Goal: Task Accomplishment & Management: Complete application form

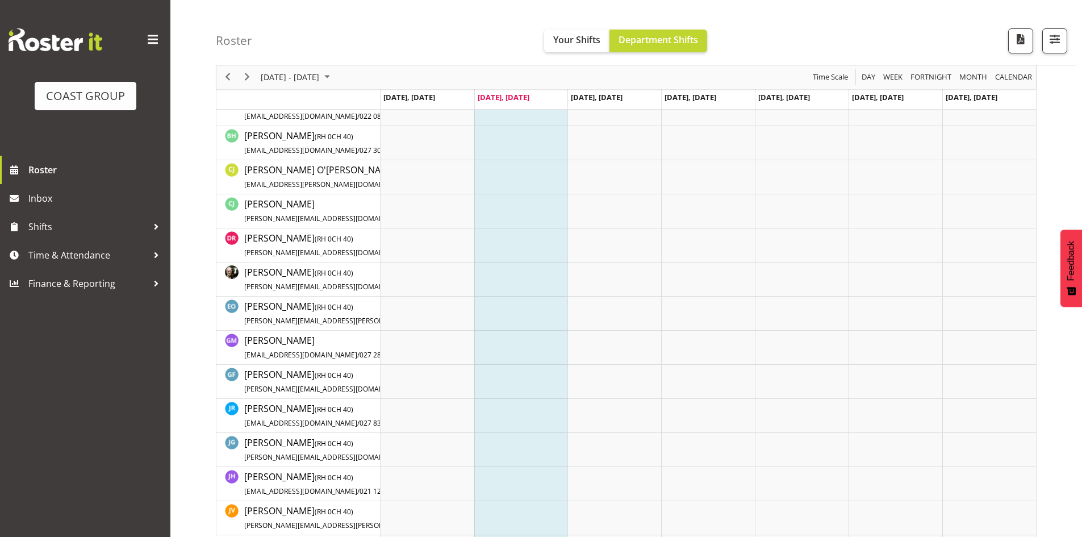
scroll to position [170, 0]
click at [91, 249] on span "Time & Attendance" at bounding box center [87, 254] width 119 height 17
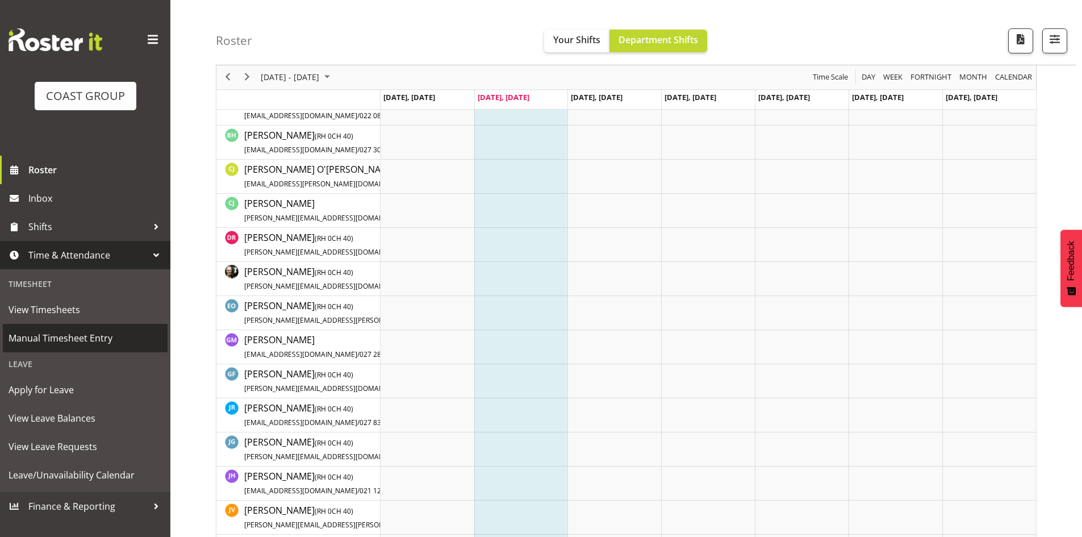
click at [81, 334] on span "Manual Timesheet Entry" at bounding box center [85, 337] width 153 height 17
click at [75, 336] on span "Manual Timesheet Entry" at bounding box center [85, 337] width 153 height 17
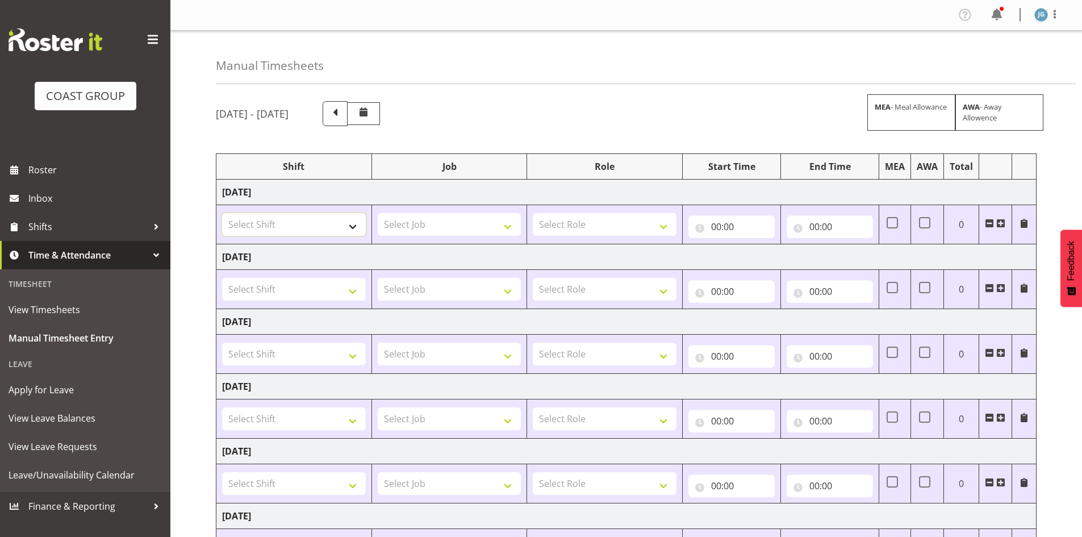
click at [353, 222] on select "Select Shift Apply Lettering C/D Screens C/D Screens CHC SIGN ADMIN (LEAVE ALON…" at bounding box center [294, 224] width 144 height 23
select select "1513"
click at [222, 213] on select "Select Shift Apply Lettering C/D Screens C/D Screens CHC SIGN ADMIN (LEAVE ALON…" at bounding box center [294, 224] width 144 height 23
click at [661, 223] on select "Select Role ACCOUNT MANAGER [PERSON_NAME]" at bounding box center [605, 224] width 144 height 23
select select "216"
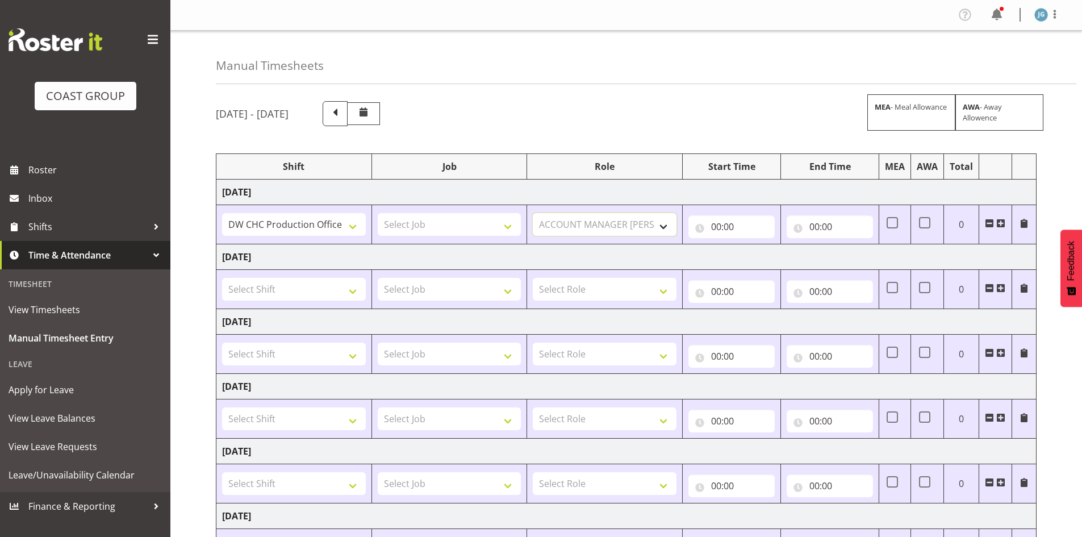
click at [533, 213] on select "Select Role ACCOUNT MANAGER [PERSON_NAME]" at bounding box center [605, 224] width 144 height 23
click at [718, 222] on input "00:00" at bounding box center [731, 226] width 86 height 23
click at [764, 252] on select "00 01 02 03 04 05 06 07 08 09 10 11 12 13 14 15 16 17 18 19 20 21 22 23" at bounding box center [766, 256] width 26 height 23
select select "7"
click at [753, 245] on select "00 01 02 03 04 05 06 07 08 09 10 11 12 13 14 15 16 17 18 19 20 21 22 23" at bounding box center [766, 256] width 26 height 23
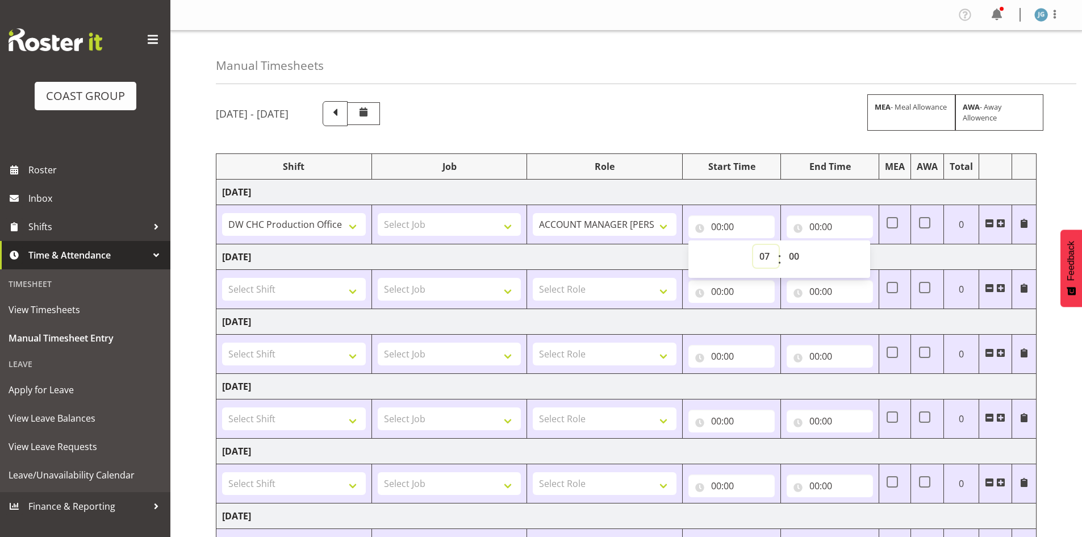
type input "07:00"
click at [796, 257] on select "00 01 02 03 04 05 06 07 08 09 10 11 12 13 14 15 16 17 18 19 20 21 22 23 24 25 2…" at bounding box center [796, 256] width 26 height 23
select select "30"
click at [783, 245] on select "00 01 02 03 04 05 06 07 08 09 10 11 12 13 14 15 16 17 18 19 20 21 22 23 24 25 2…" at bounding box center [796, 256] width 26 height 23
type input "07:30"
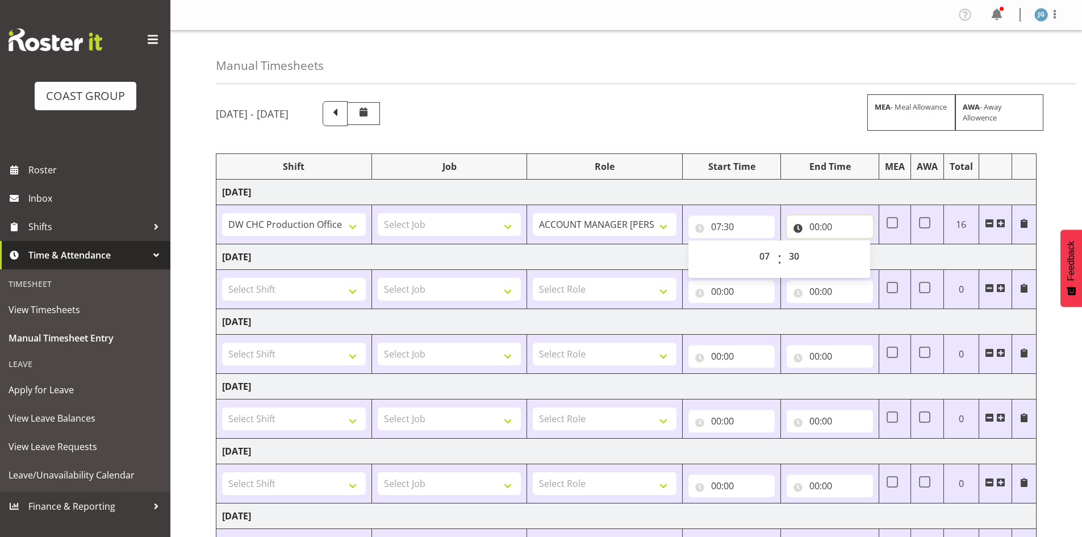
click at [820, 222] on input "00:00" at bounding box center [830, 226] width 86 height 23
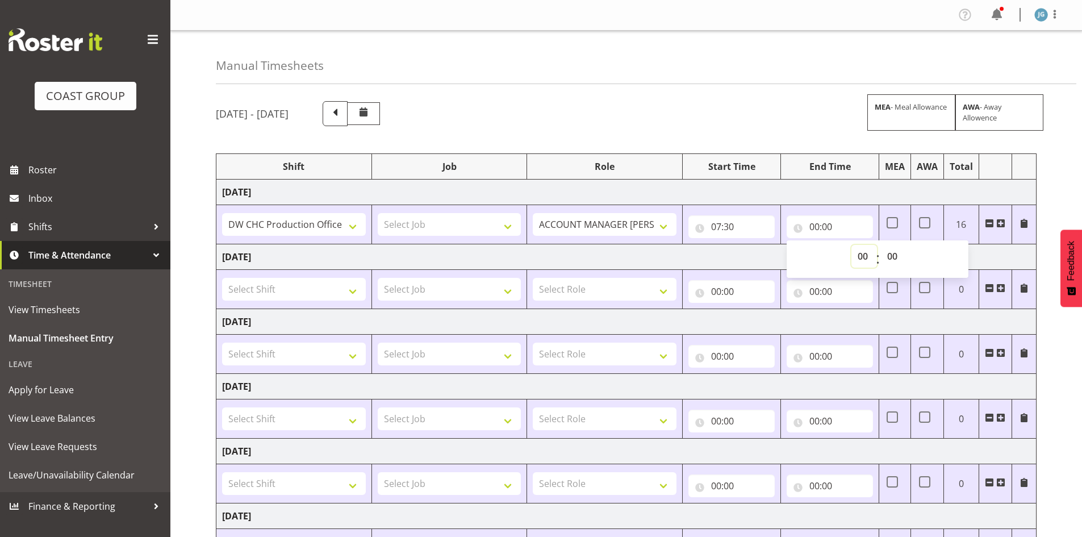
click at [862, 252] on select "00 01 02 03 04 05 06 07 08 09 10 11 12 13 14 15 16 17 18 19 20 21 22 23" at bounding box center [864, 256] width 26 height 23
select select "14"
click at [851, 245] on select "00 01 02 03 04 05 06 07 08 09 10 11 12 13 14 15 16 17 18 19 20 21 22 23" at bounding box center [864, 256] width 26 height 23
type input "14:00"
click at [862, 254] on select "00 01 02 03 04 05 06 07 08 09 10 11 12 13 14 15 16 17 18 19 20 21 22 23" at bounding box center [864, 256] width 26 height 23
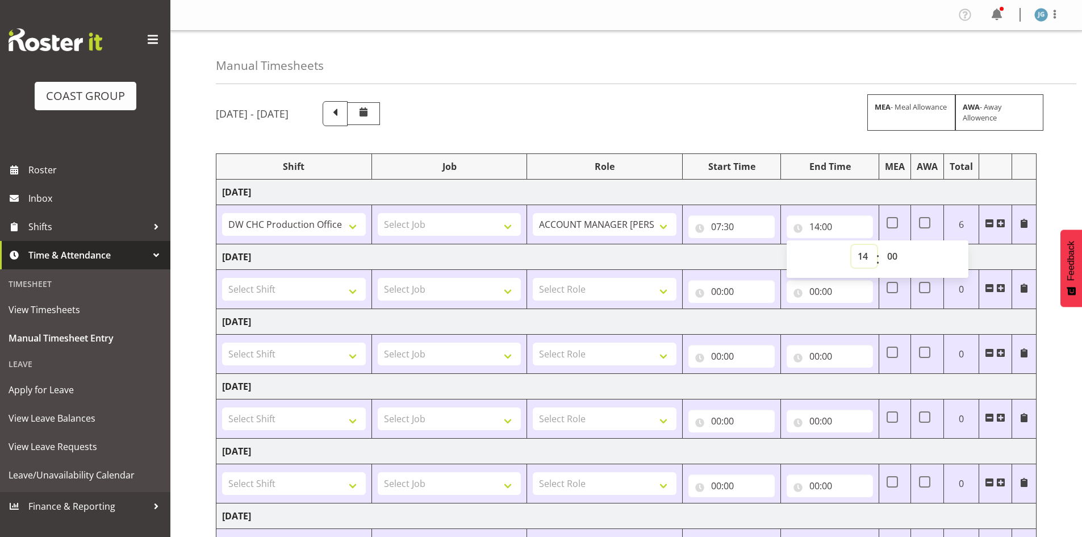
select select "16"
click at [851, 245] on select "00 01 02 03 04 05 06 07 08 09 10 11 12 13 14 15 16 17 18 19 20 21 22 23" at bounding box center [864, 256] width 26 height 23
type input "16:00"
click at [791, 120] on div "[DATE] - [DATE] MEA - Meal Allowance AWA - Away Allowence" at bounding box center [626, 113] width 821 height 25
click at [353, 290] on select "Select Shift Apply Lettering C/D Screens C/D Screens CHC SIGN ADMIN (LEAVE ALON…" at bounding box center [294, 289] width 144 height 23
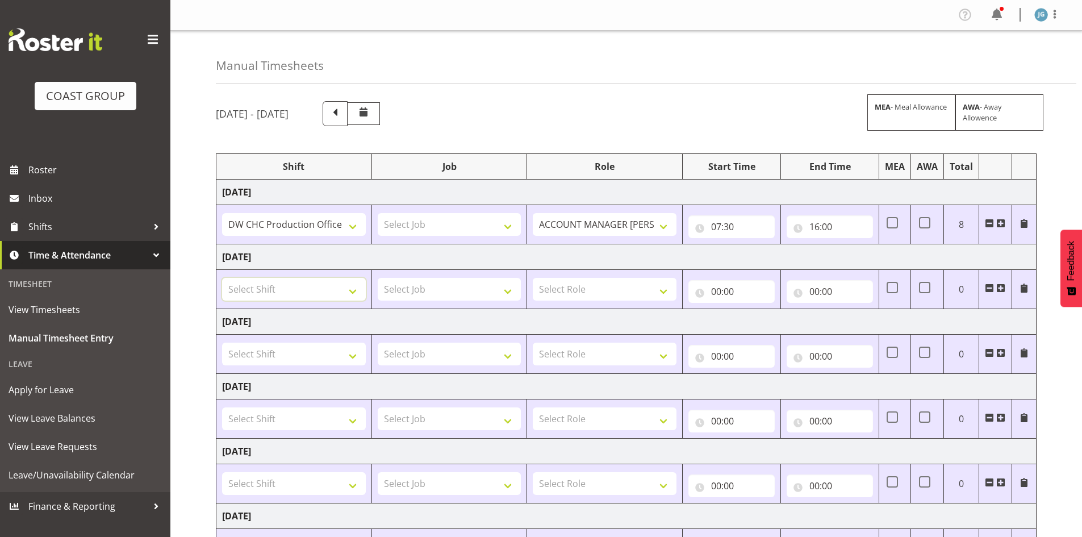
select select "1513"
click at [222, 278] on select "Select Shift Apply Lettering C/D Screens C/D Screens CHC SIGN ADMIN (LEAVE ALON…" at bounding box center [294, 289] width 144 height 23
click at [663, 286] on select "Select Role ACCOUNT MANAGER [PERSON_NAME]" at bounding box center [605, 289] width 144 height 23
select select "216"
click at [533, 278] on select "Select Role ACCOUNT MANAGER [PERSON_NAME]" at bounding box center [605, 289] width 144 height 23
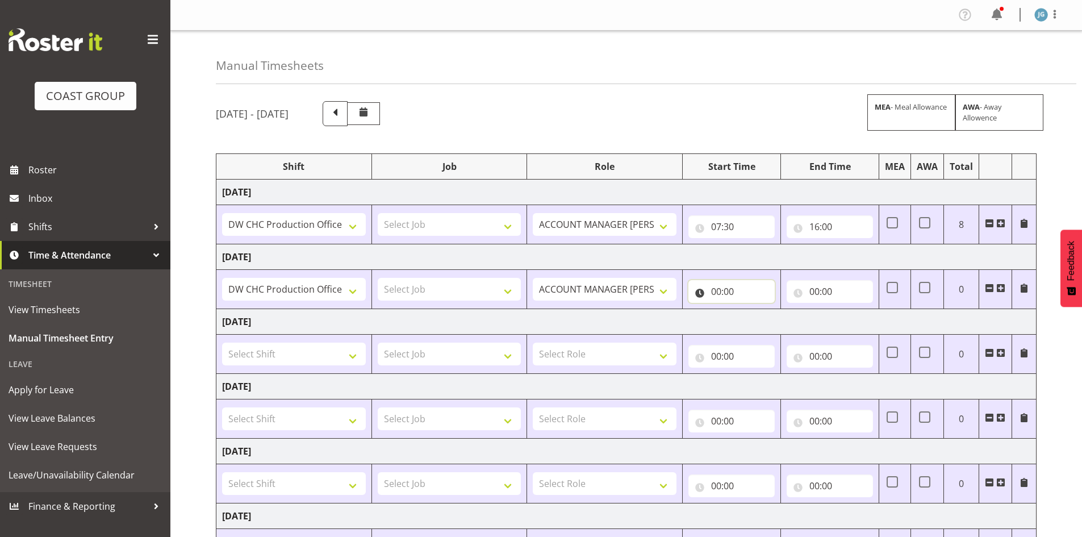
click at [714, 289] on input "00:00" at bounding box center [731, 291] width 86 height 23
click at [763, 318] on select "00 01 02 03 04 05 06 07 08 09 10 11 12 13 14 15 16 17 18 19 20 21 22 23" at bounding box center [766, 321] width 26 height 23
select select "7"
click at [753, 310] on select "00 01 02 03 04 05 06 07 08 09 10 11 12 13 14 15 16 17 18 19 20 21 22 23" at bounding box center [766, 321] width 26 height 23
type input "07:00"
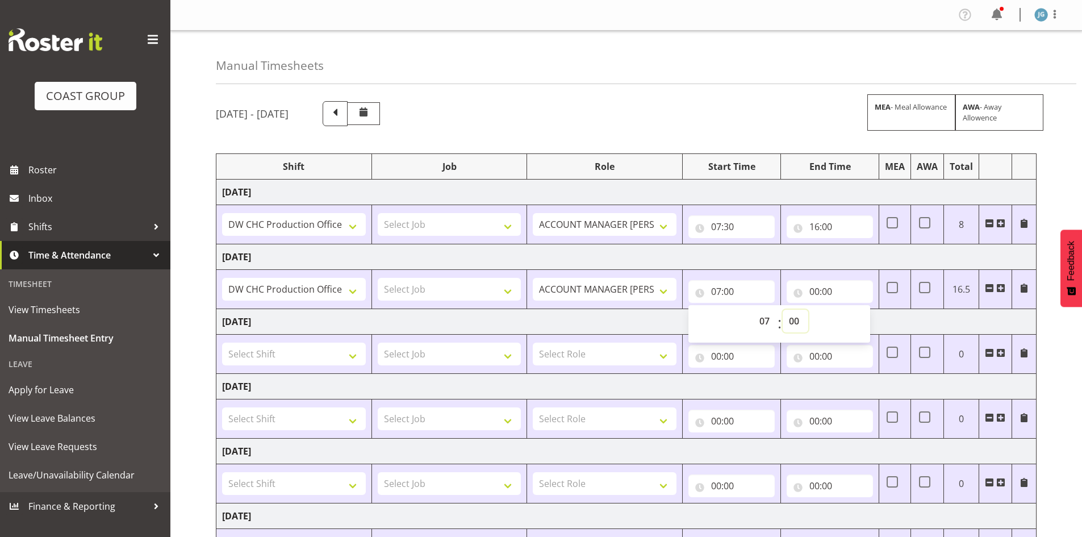
click at [795, 317] on select "00 01 02 03 04 05 06 07 08 09 10 11 12 13 14 15 16 17 18 19 20 21 22 23 24 25 2…" at bounding box center [796, 321] width 26 height 23
select select "30"
click at [783, 310] on select "00 01 02 03 04 05 06 07 08 09 10 11 12 13 14 15 16 17 18 19 20 21 22 23 24 25 2…" at bounding box center [796, 321] width 26 height 23
type input "07:30"
click at [816, 289] on input "00:00" at bounding box center [830, 291] width 86 height 23
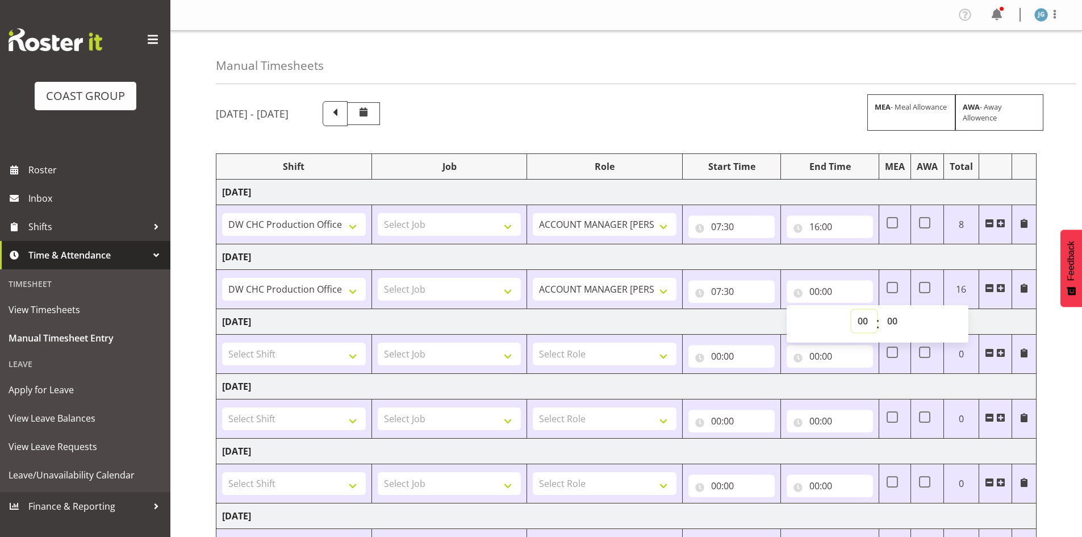
click at [861, 319] on select "00 01 02 03 04 05 06 07 08 09 10 11 12 13 14 15 16 17 18 19 20 21 22 23" at bounding box center [864, 321] width 26 height 23
select select "16"
click at [851, 310] on select "00 01 02 03 04 05 06 07 08 09 10 11 12 13 14 15 16 17 18 19 20 21 22 23" at bounding box center [864, 321] width 26 height 23
type input "16:00"
click at [351, 355] on select "Select Shift Apply Lettering C/D Screens C/D Screens CHC SIGN ADMIN (LEAVE ALON…" at bounding box center [294, 353] width 144 height 23
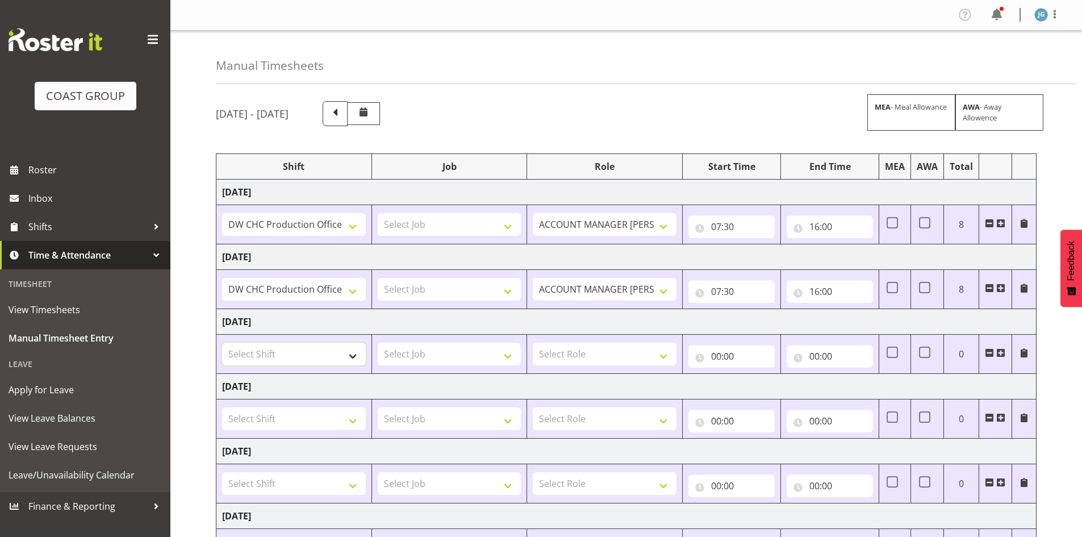
select select "1513"
click at [222, 342] on select "Select Shift Apply Lettering C/D Screens C/D Screens CHC SIGN ADMIN (LEAVE ALON…" at bounding box center [294, 353] width 144 height 23
click at [661, 355] on select "Select Role ACCOUNT MANAGER [PERSON_NAME]" at bounding box center [605, 353] width 144 height 23
select select "216"
click at [533, 342] on select "Select Role ACCOUNT MANAGER [PERSON_NAME]" at bounding box center [605, 353] width 144 height 23
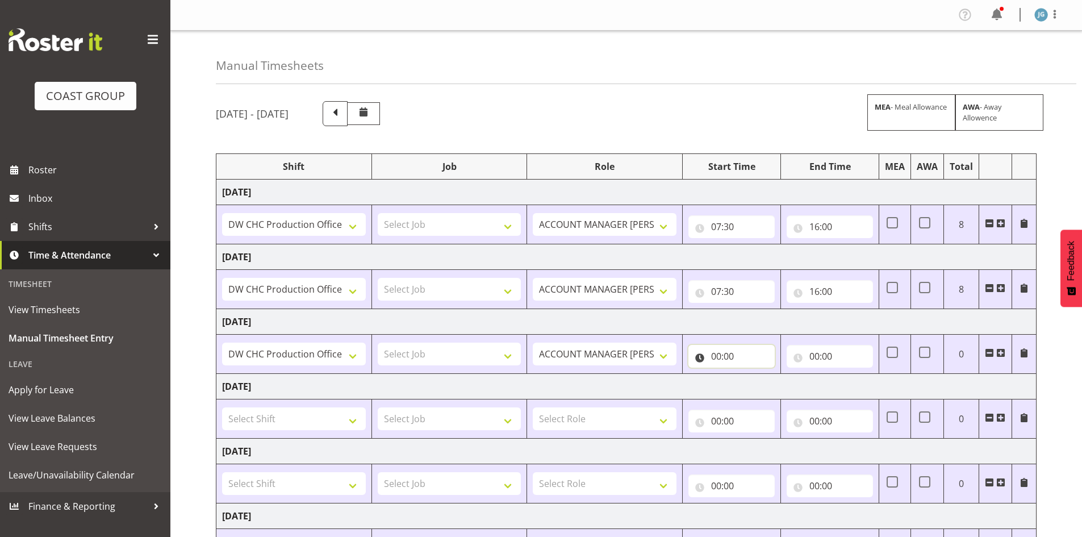
click at [712, 352] on input "00:00" at bounding box center [731, 356] width 86 height 23
click at [761, 383] on select "00 01 02 03 04 05 06 07 08 09 10 11 12 13 14 15 16 17 18 19 20 21 22 23" at bounding box center [766, 385] width 26 height 23
select select "7"
click at [753, 374] on select "00 01 02 03 04 05 06 07 08 09 10 11 12 13 14 15 16 17 18 19 20 21 22 23" at bounding box center [766, 385] width 26 height 23
type input "07:00"
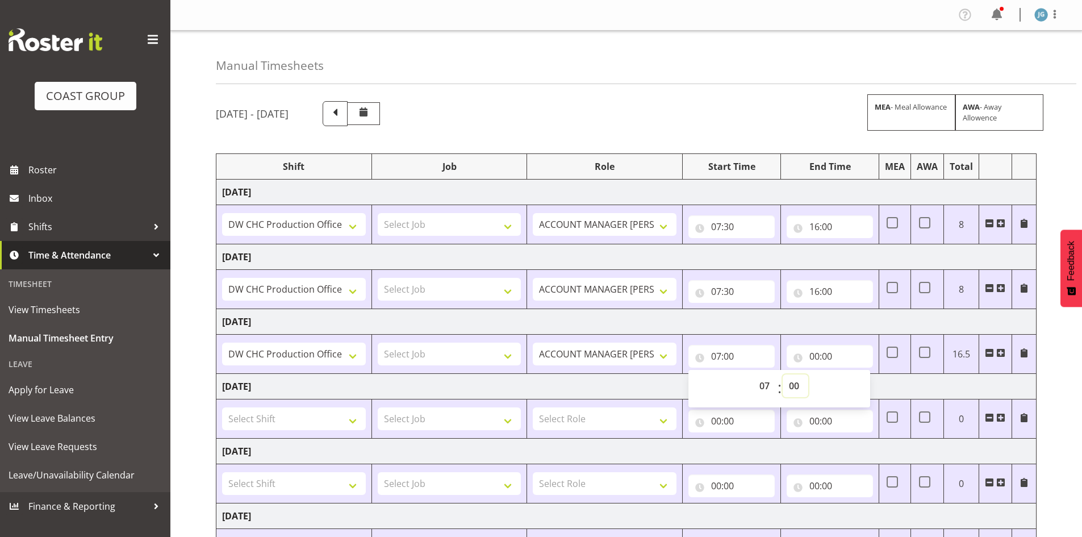
click at [797, 381] on select "00 01 02 03 04 05 06 07 08 09 10 11 12 13 14 15 16 17 18 19 20 21 22 23 24 25 2…" at bounding box center [796, 385] width 26 height 23
select select "30"
click at [783, 374] on select "00 01 02 03 04 05 06 07 08 09 10 11 12 13 14 15 16 17 18 19 20 21 22 23 24 25 2…" at bounding box center [796, 385] width 26 height 23
type input "07:30"
click at [812, 353] on input "00:00" at bounding box center [830, 356] width 86 height 23
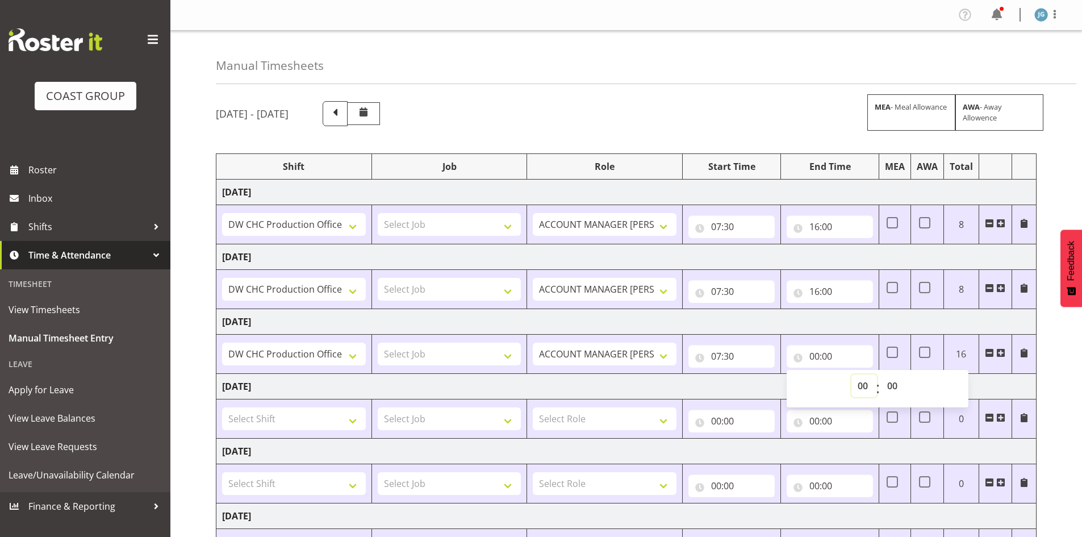
click at [860, 386] on select "00 01 02 03 04 05 06 07 08 09 10 11 12 13 14 15 16 17 18 19 20 21 22 23" at bounding box center [864, 385] width 26 height 23
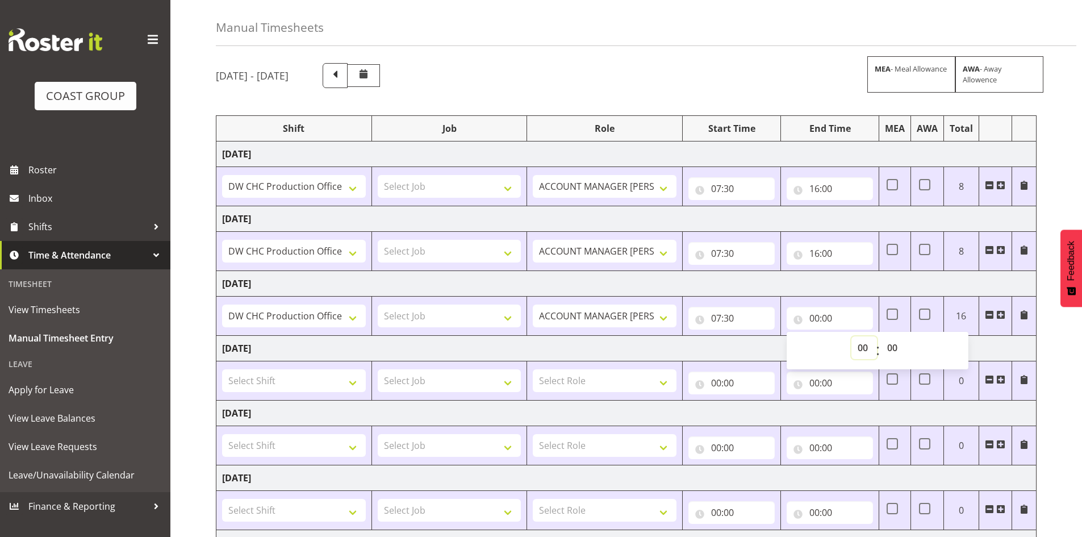
scroll to position [57, 0]
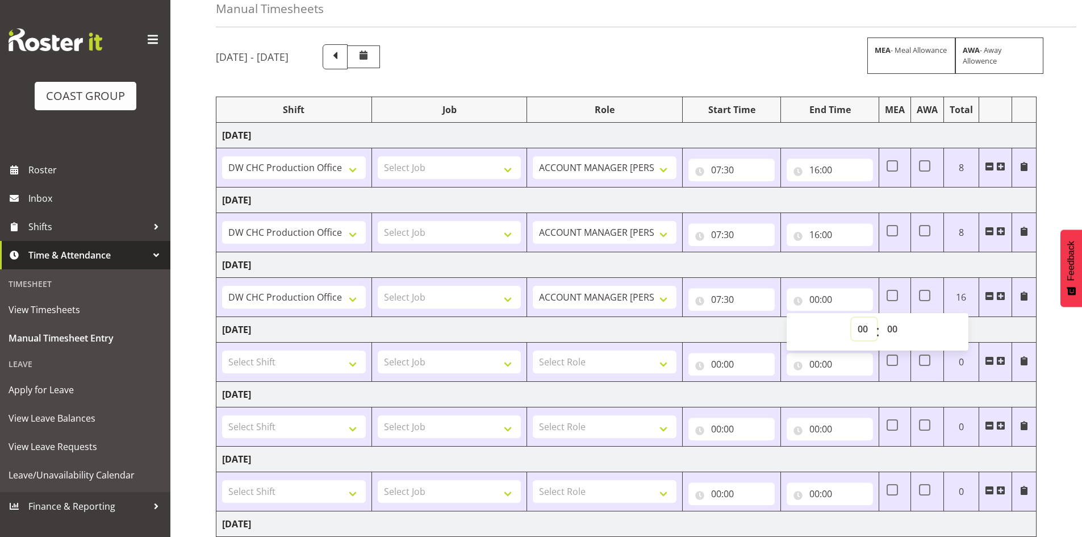
click at [866, 328] on select "00 01 02 03 04 05 06 07 08 09 10 11 12 13 14 15 16 17 18 19 20 21 22 23" at bounding box center [864, 328] width 26 height 23
select select "16"
click at [851, 317] on select "00 01 02 03 04 05 06 07 08 09 10 11 12 13 14 15 16 17 18 19 20 21 22 23" at bounding box center [864, 328] width 26 height 23
type input "16:00"
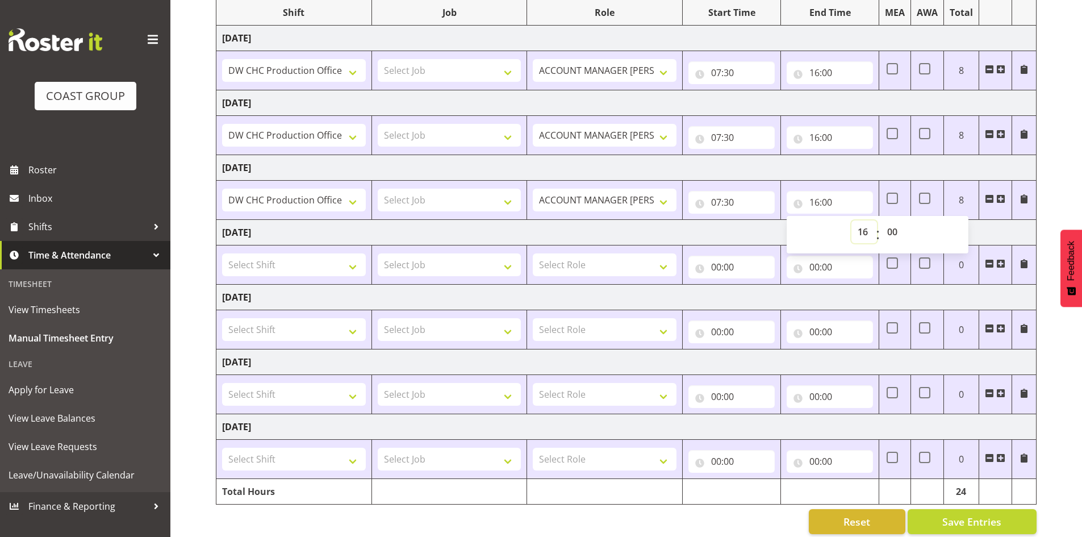
scroll to position [168, 0]
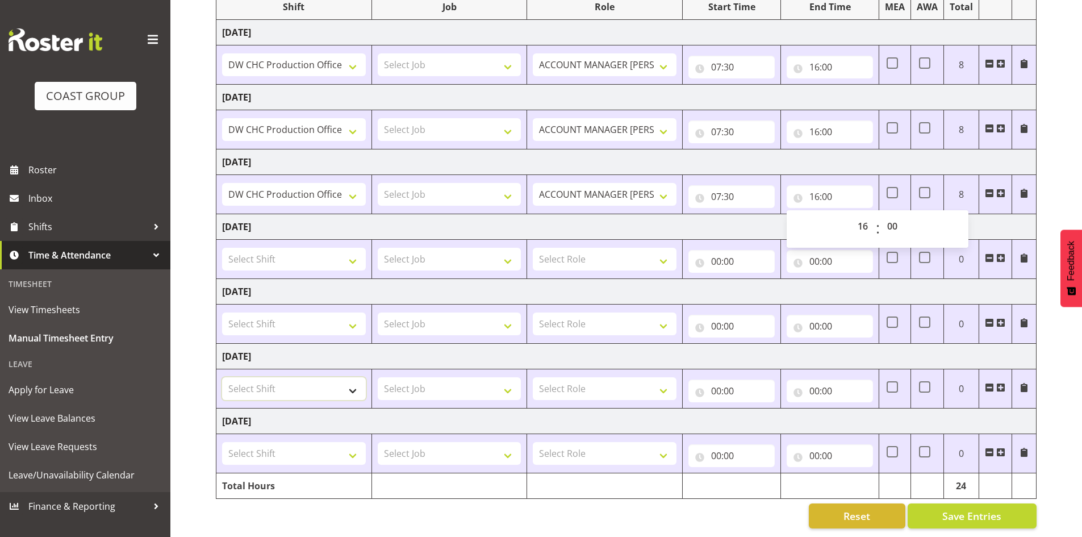
click at [351, 381] on select "Select Shift Apply Lettering C/D Screens C/D Screens CHC SIGN ADMIN (LEAVE ALON…" at bounding box center [294, 388] width 144 height 23
select select "1513"
click at [222, 377] on select "Select Shift Apply Lettering C/D Screens C/D Screens CHC SIGN ADMIN (LEAVE ALON…" at bounding box center [294, 388] width 144 height 23
click at [666, 378] on select "Select Role ACCOUNT MANAGER [PERSON_NAME]" at bounding box center [605, 388] width 144 height 23
select select "216"
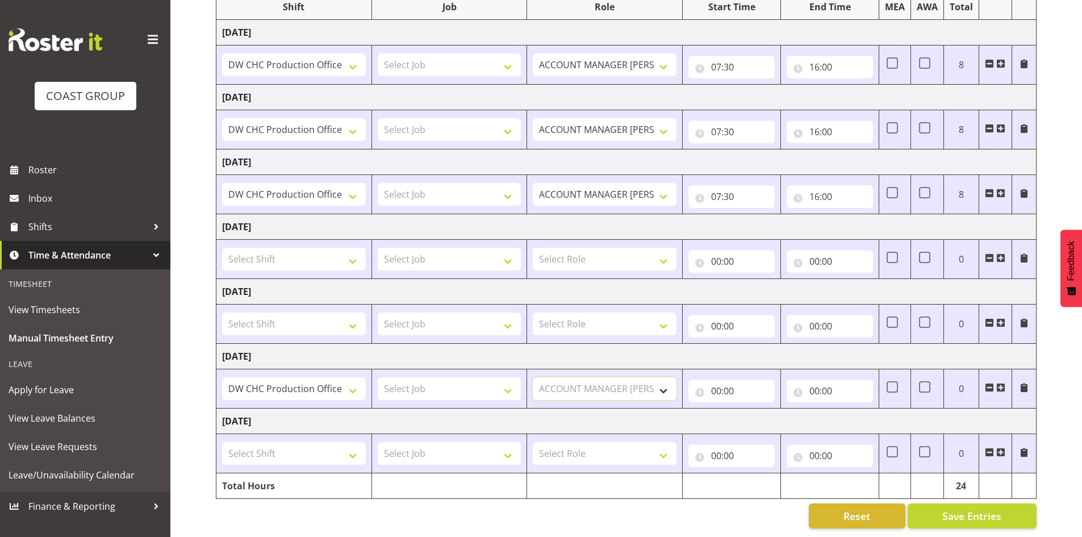
click at [533, 377] on select "Select Role ACCOUNT MANAGER [PERSON_NAME]" at bounding box center [605, 388] width 144 height 23
click at [716, 380] on input "00:00" at bounding box center [731, 390] width 86 height 23
click at [762, 409] on select "00 01 02 03 04 05 06 07 08 09 10 11 12 13 14 15 16 17 18 19 20 21 22 23" at bounding box center [766, 420] width 26 height 23
select select "7"
click at [753, 409] on select "00 01 02 03 04 05 06 07 08 09 10 11 12 13 14 15 16 17 18 19 20 21 22 23" at bounding box center [766, 420] width 26 height 23
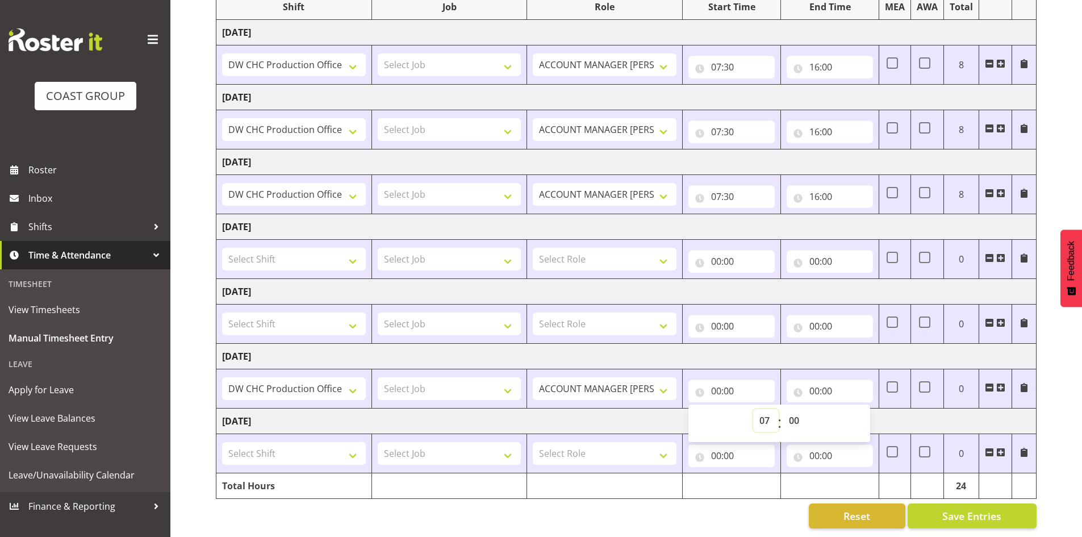
type input "07:00"
click at [793, 409] on select "00 01 02 03 04 05 06 07 08 09 10 11 12 13 14 15 16 17 18 19 20 21 22 23 24 25 2…" at bounding box center [796, 420] width 26 height 23
select select "30"
click at [783, 409] on select "00 01 02 03 04 05 06 07 08 09 10 11 12 13 14 15 16 17 18 19 20 21 22 23 24 25 2…" at bounding box center [796, 420] width 26 height 23
type input "07:30"
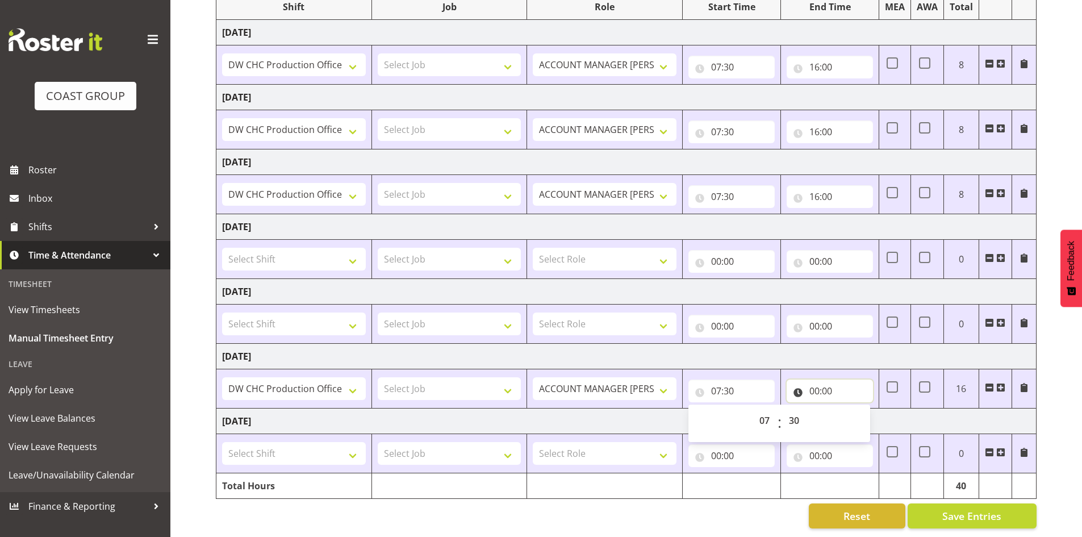
click at [814, 379] on input "00:00" at bounding box center [830, 390] width 86 height 23
click at [862, 409] on select "00 01 02 03 04 05 06 07 08 09 10 11 12 13 14 15 16 17 18 19 20 21 22 23" at bounding box center [864, 420] width 26 height 23
select select "16"
click at [851, 409] on select "00 01 02 03 04 05 06 07 08 09 10 11 12 13 14 15 16 17 18 19 20 21 22 23" at bounding box center [864, 420] width 26 height 23
type input "16:00"
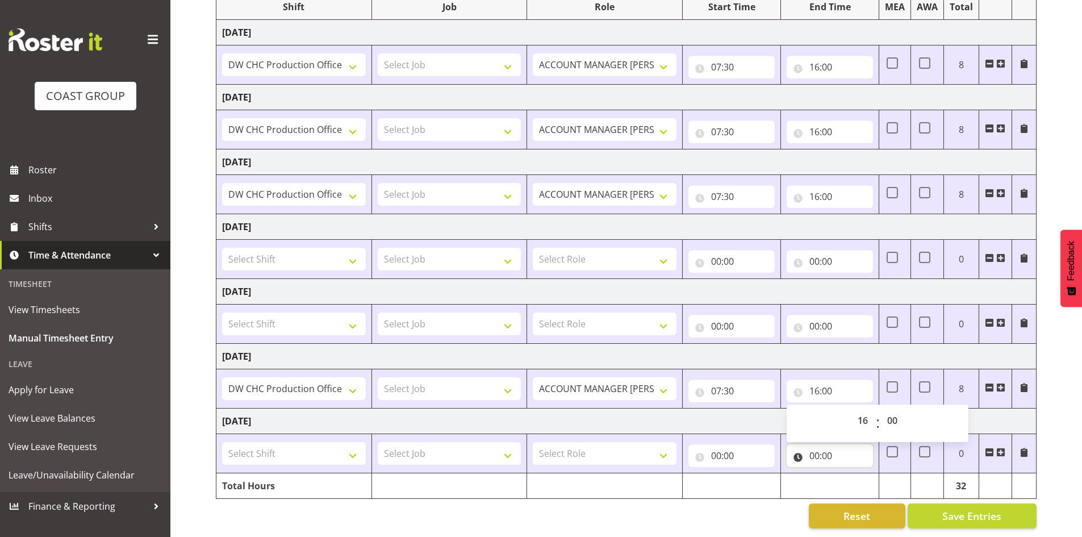
click at [814, 445] on input "00:00" at bounding box center [830, 455] width 86 height 23
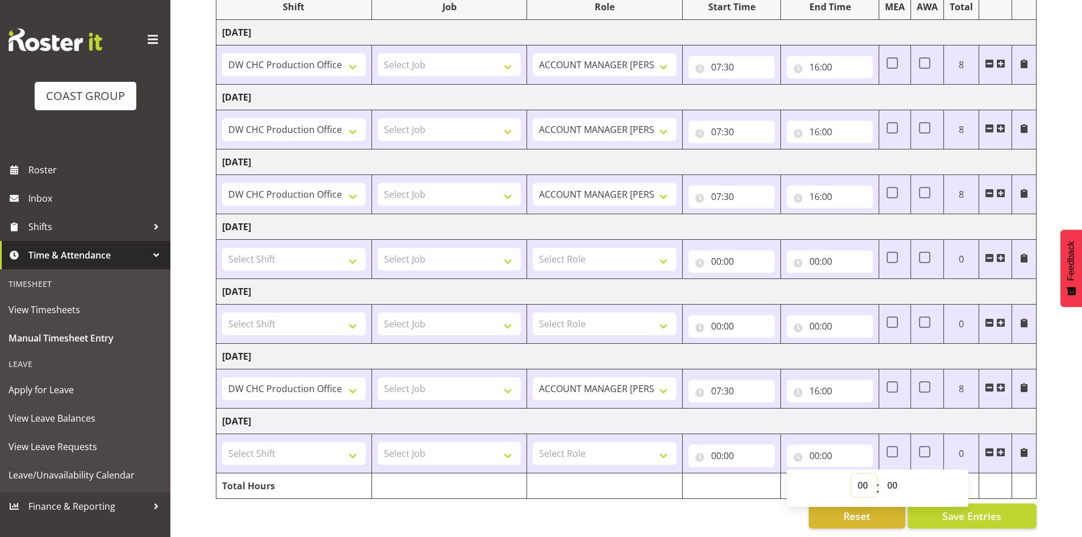
click at [859, 474] on select "00 01 02 03 04 05 06 07 08 09 10 11 12 13 14 15 16 17 18 19 20 21 22 23" at bounding box center [864, 485] width 26 height 23
select select "16"
click at [851, 474] on select "00 01 02 03 04 05 06 07 08 09 10 11 12 13 14 15 16 17 18 19 20 21 22 23" at bounding box center [864, 485] width 26 height 23
type input "16:00"
click at [716, 444] on input "00:00" at bounding box center [731, 455] width 86 height 23
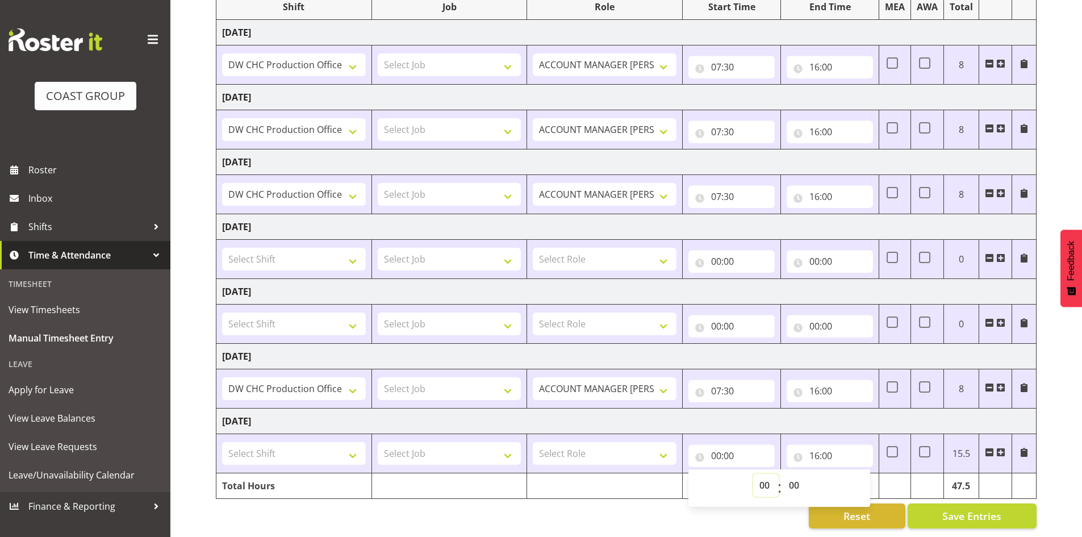
click at [764, 474] on select "00 01 02 03 04 05 06 07 08 09 10 11 12 13 14 15 16 17 18 19 20 21 22 23" at bounding box center [766, 485] width 26 height 23
select select "7"
click at [753, 474] on select "00 01 02 03 04 05 06 07 08 09 10 11 12 13 14 15 16 17 18 19 20 21 22 23" at bounding box center [766, 485] width 26 height 23
type input "07:00"
click at [791, 475] on select "00 01 02 03 04 05 06 07 08 09 10 11 12 13 14 15 16 17 18 19 20 21 22 23 24 25 2…" at bounding box center [796, 485] width 26 height 23
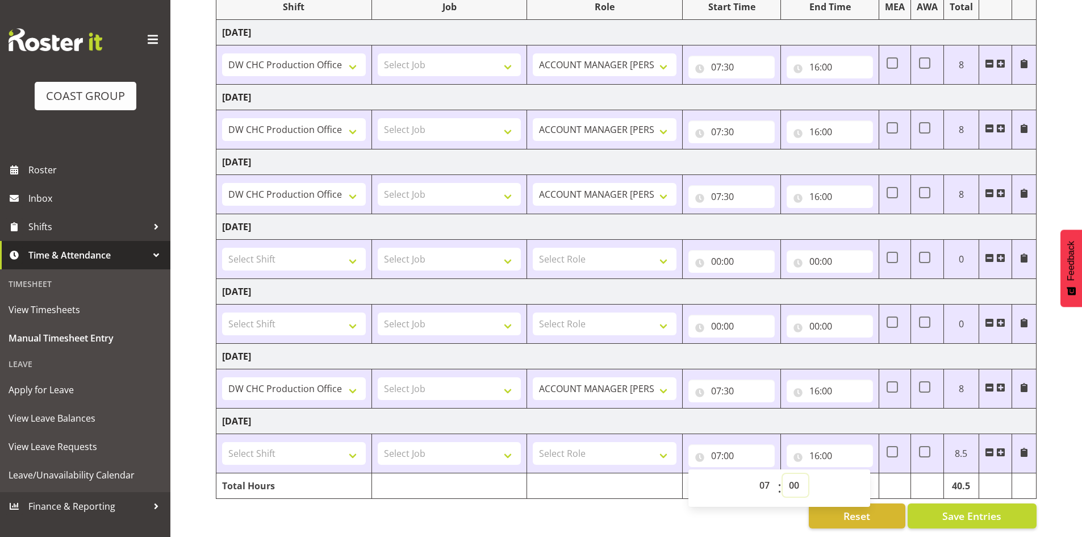
select select "30"
click at [783, 474] on select "00 01 02 03 04 05 06 07 08 09 10 11 12 13 14 15 16 17 18 19 20 21 22 23 24 25 2…" at bounding box center [796, 485] width 26 height 23
type input "07:30"
click at [356, 448] on select "Select Shift Apply Lettering C/D Screens C/D Screens CHC SIGN ADMIN (LEAVE ALON…" at bounding box center [294, 453] width 144 height 23
select select "1513"
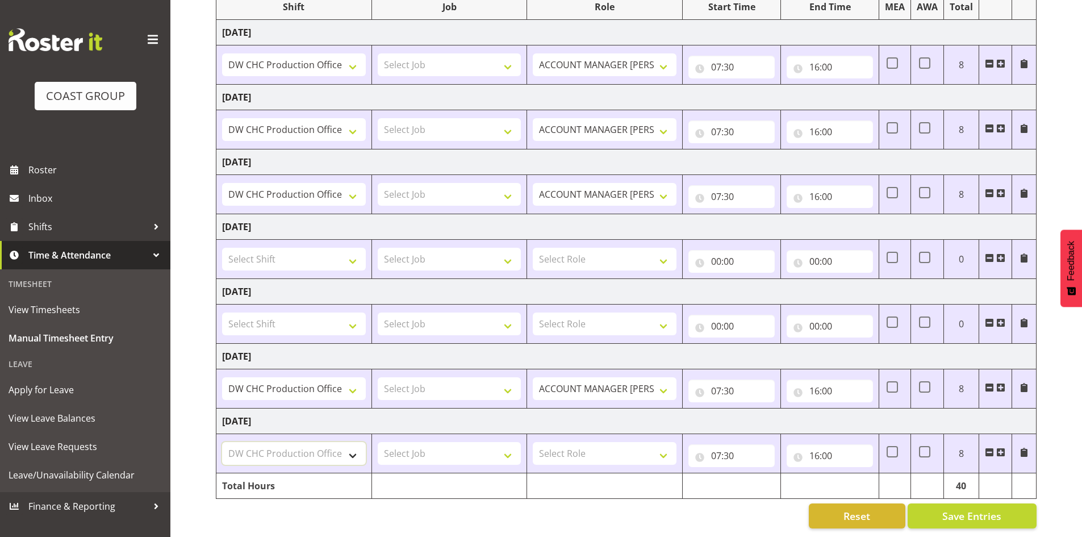
click at [222, 442] on select "Select Shift Apply Lettering C/D Screens C/D Screens CHC SIGN ADMIN (LEAVE ALON…" at bounding box center [294, 453] width 144 height 23
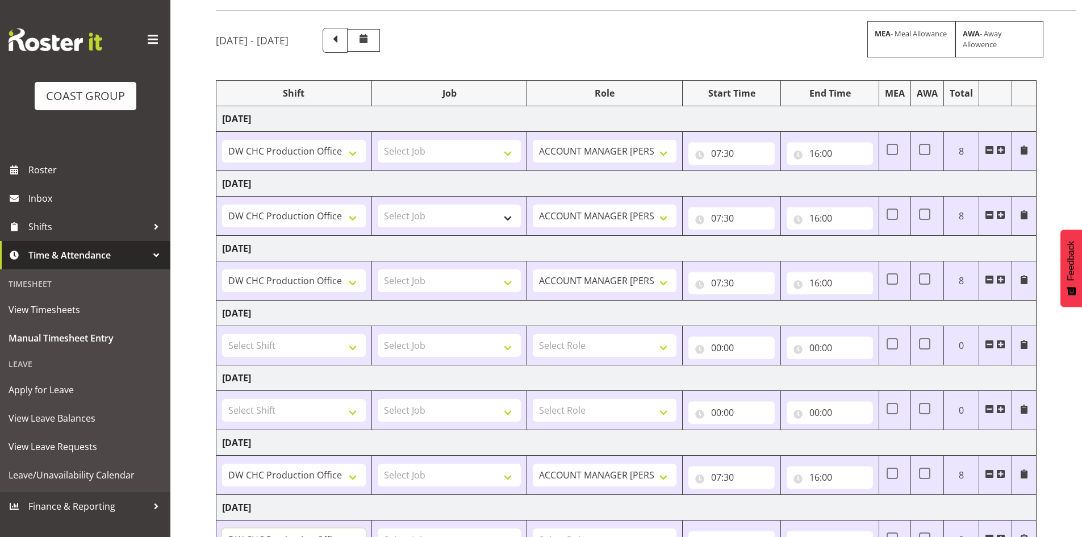
scroll to position [55, 0]
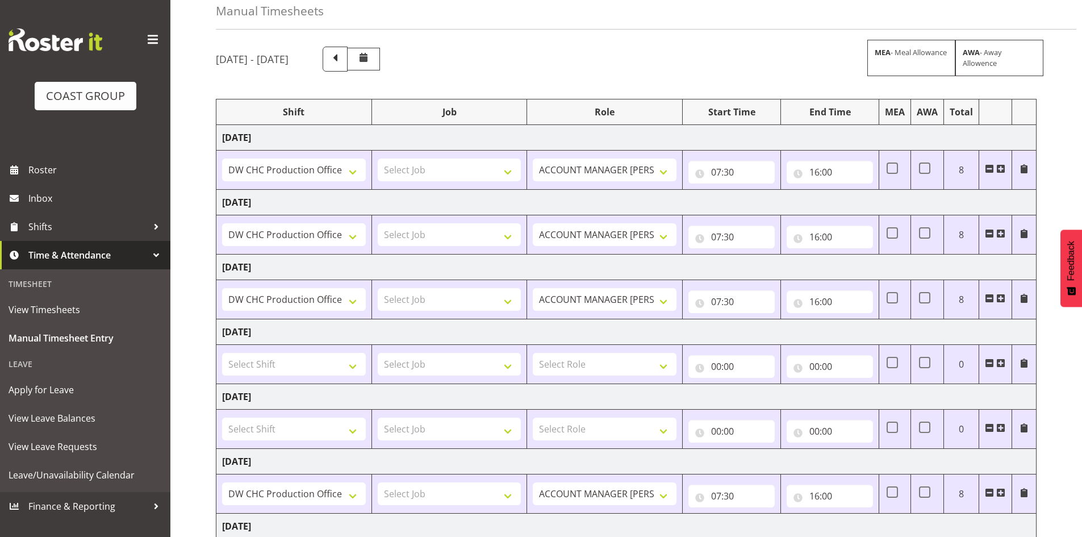
click at [962, 168] on td "8" at bounding box center [960, 170] width 35 height 39
click at [988, 167] on span at bounding box center [989, 168] width 9 height 9
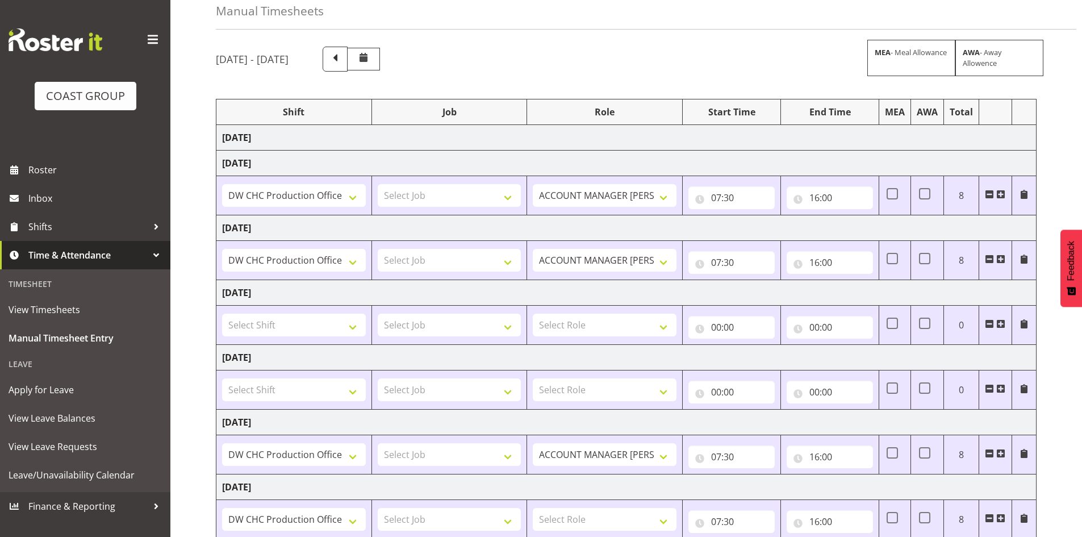
click at [988, 193] on span at bounding box center [989, 194] width 9 height 9
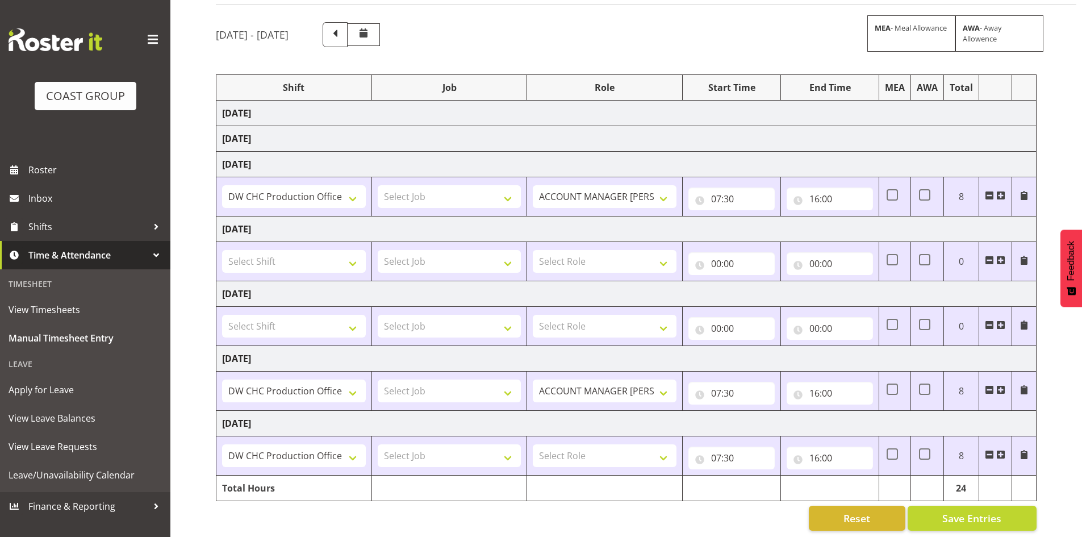
scroll to position [90, 0]
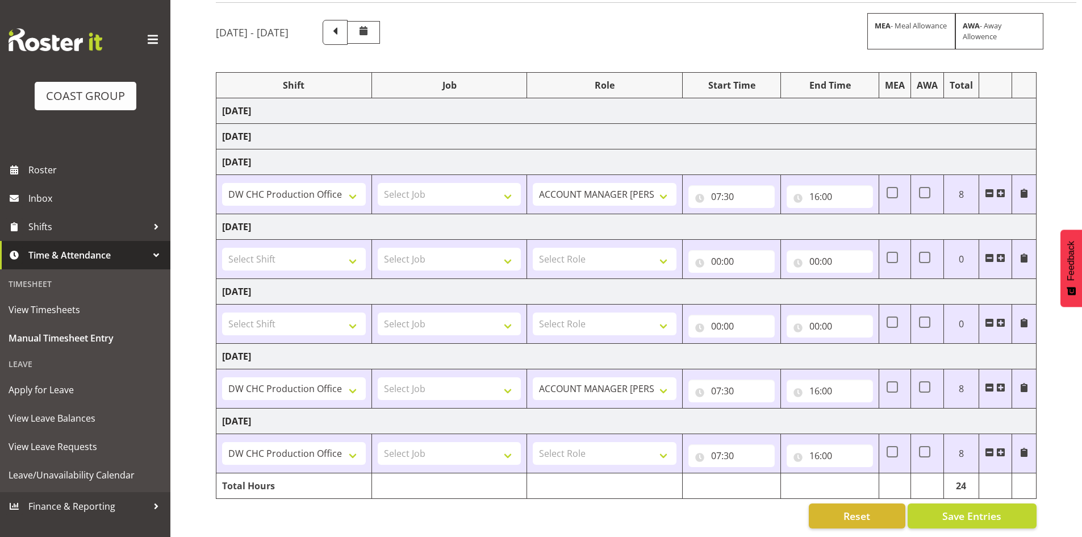
click at [402, 101] on td "[DATE]" at bounding box center [626, 111] width 820 height 26
click at [74, 391] on span "Apply for Leave" at bounding box center [85, 389] width 153 height 17
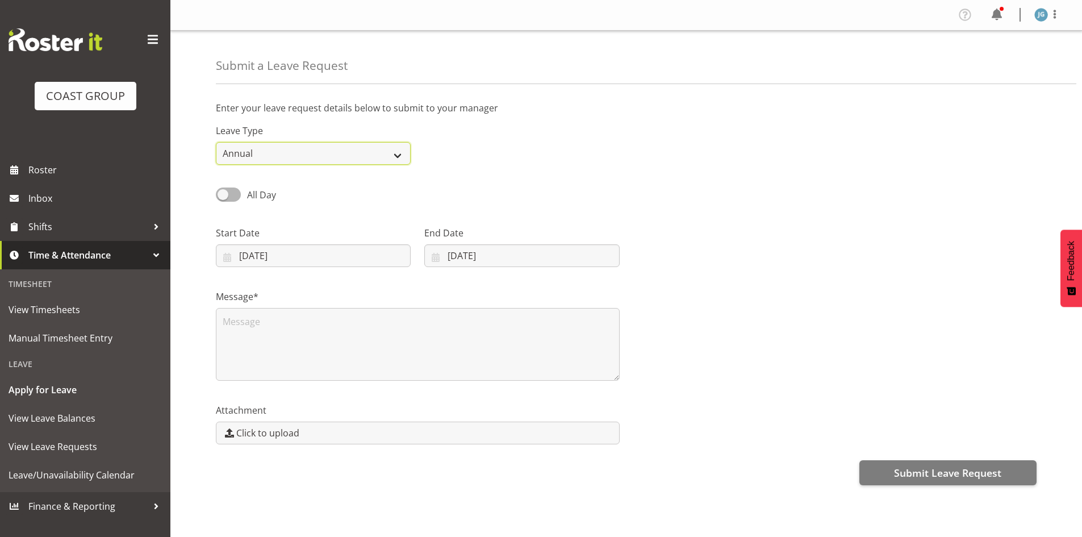
click at [401, 148] on select "Annual Sick Leave Without Pay Bereavement Domestic Violence Parental Jury Servi…" at bounding box center [313, 153] width 195 height 23
select select "Sick"
click at [216, 142] on select "Annual Sick Leave Without Pay Bereavement Domestic Violence Parental Jury Servi…" at bounding box center [313, 153] width 195 height 23
click at [284, 254] on input "19/08/2025" at bounding box center [313, 255] width 195 height 23
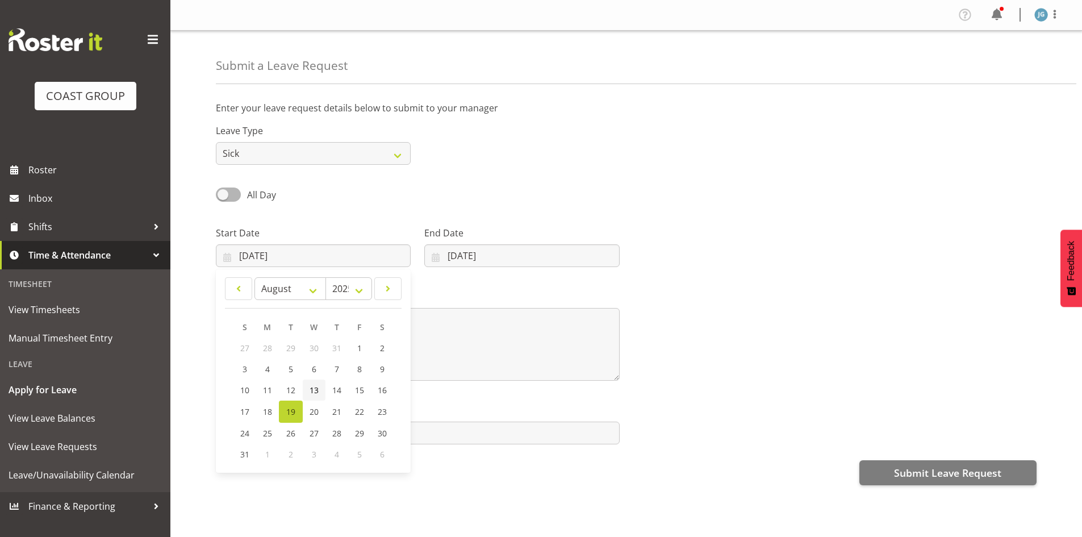
click at [313, 388] on span "13" at bounding box center [314, 389] width 9 height 11
type input "13/08/2025"
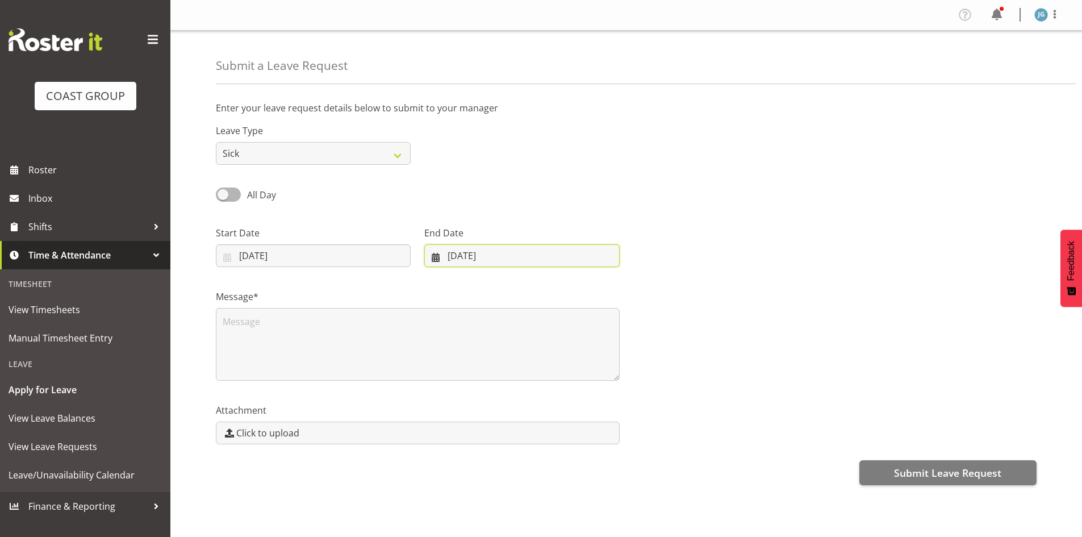
click at [482, 253] on input "19/08/2025" at bounding box center [521, 255] width 195 height 23
click at [539, 386] on span "14" at bounding box center [538, 389] width 9 height 11
type input "14/08/2025"
click at [253, 324] on textarea at bounding box center [418, 344] width 404 height 73
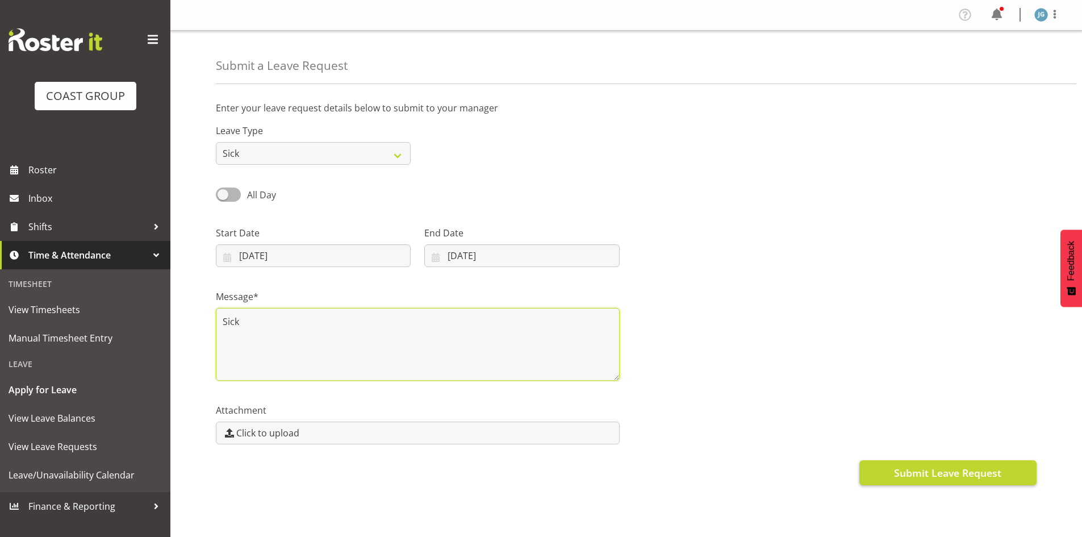
type textarea "Sick"
click at [944, 473] on span "Submit Leave Request" at bounding box center [947, 472] width 107 height 15
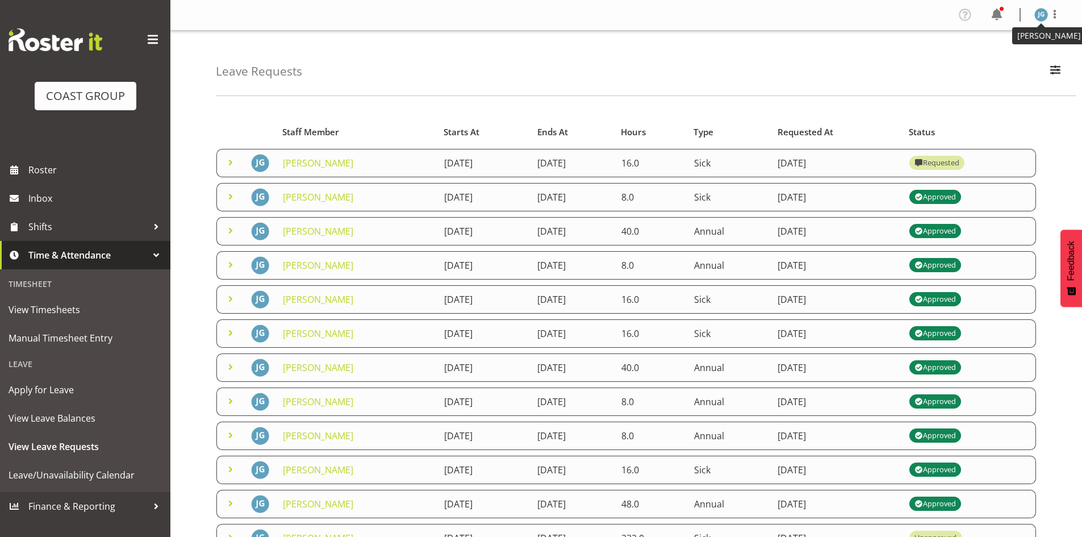
click at [1043, 14] on img at bounding box center [1041, 15] width 14 height 14
click at [1002, 57] on link "Log Out" at bounding box center [1006, 59] width 109 height 20
